Goal: Find specific fact: Find contact information

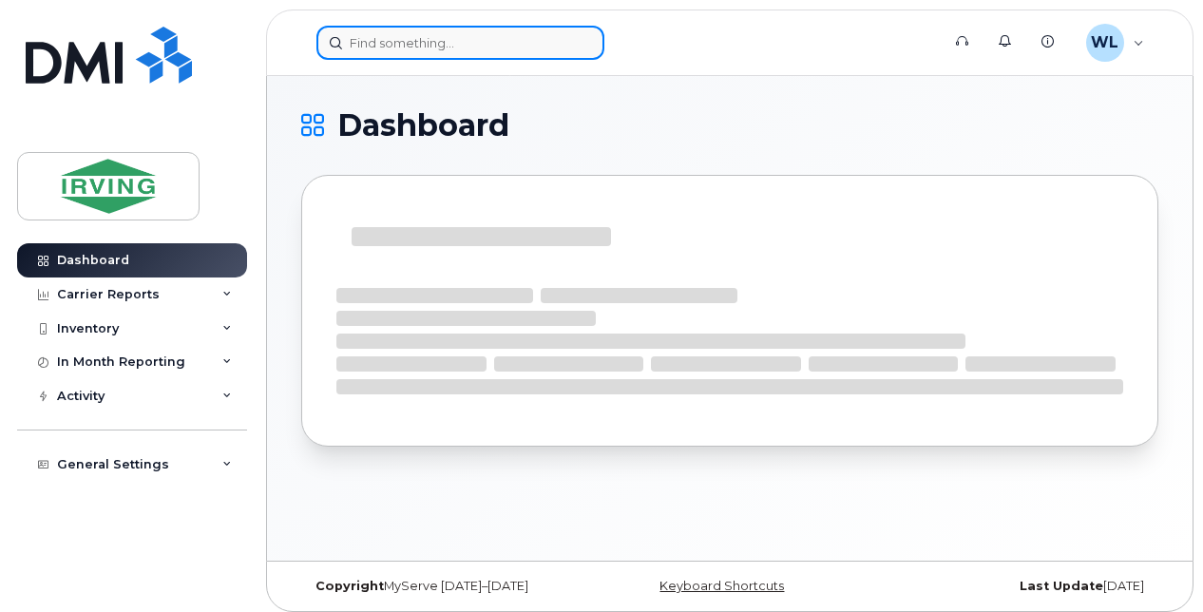
click at [390, 43] on input at bounding box center [460, 43] width 288 height 34
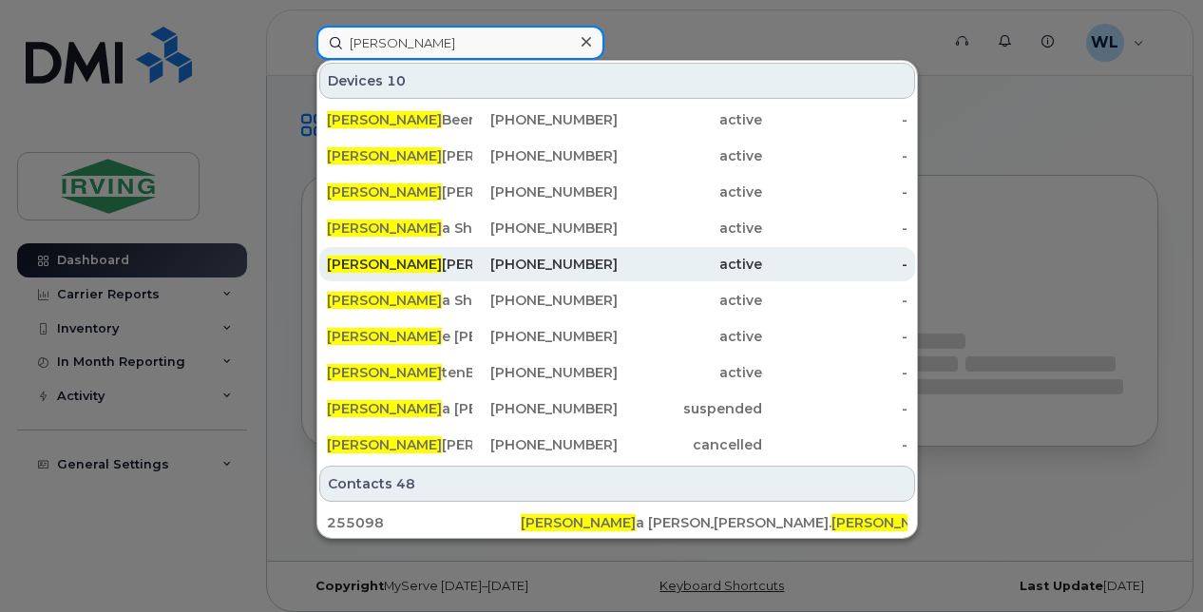
type input "[PERSON_NAME]"
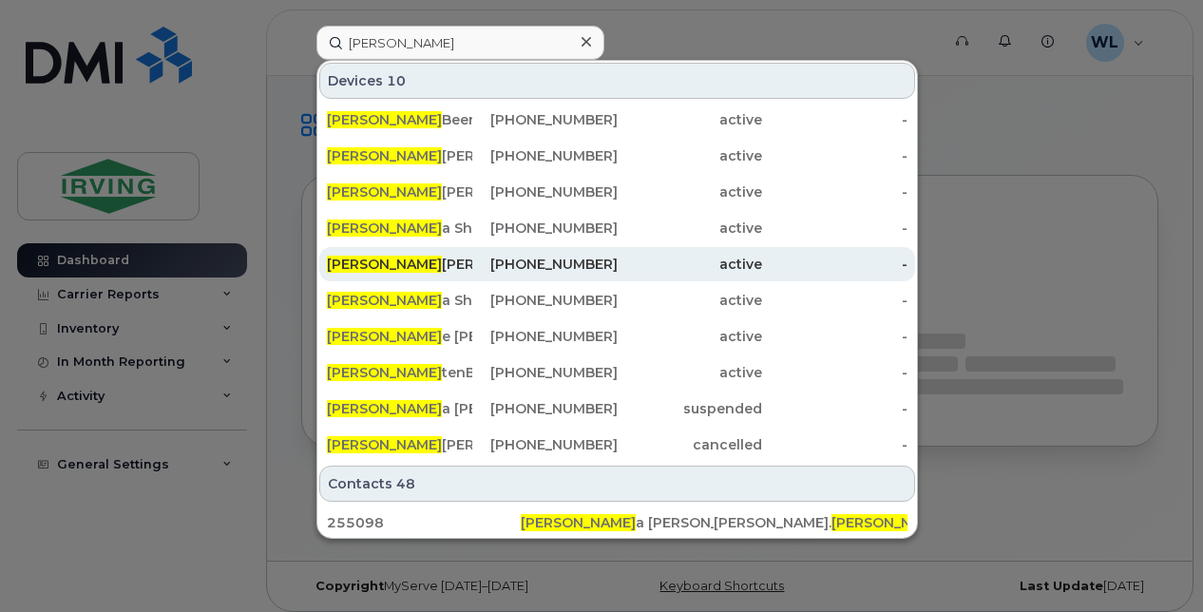
click at [401, 262] on div "[PERSON_NAME]" at bounding box center [399, 264] width 145 height 19
